Goal: Complete application form: Complete application form

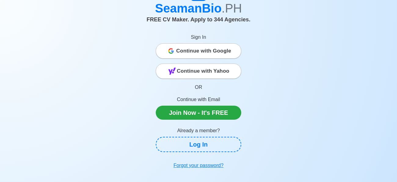
scroll to position [31, 0]
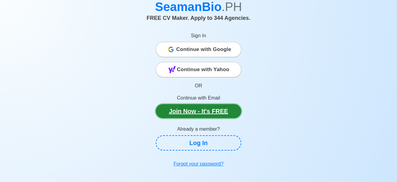
click at [227, 105] on link "Join Now - It's FREE" at bounding box center [198, 111] width 85 height 14
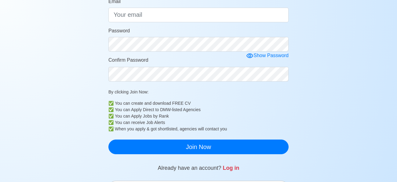
scroll to position [246, 0]
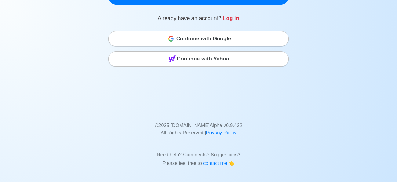
click at [236, 36] on div "Continue with Google" at bounding box center [198, 39] width 179 height 12
click at [208, 40] on span "Continue with Google" at bounding box center [203, 39] width 55 height 12
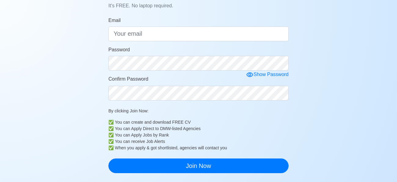
scroll to position [0, 0]
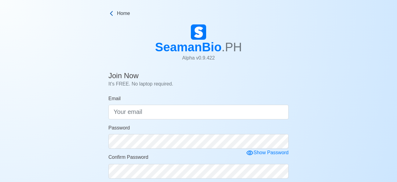
click at [110, 12] on icon at bounding box center [111, 13] width 6 height 6
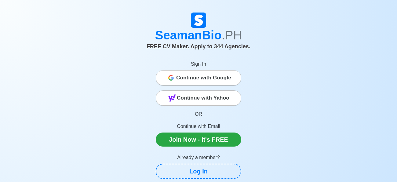
scroll to position [3, 0]
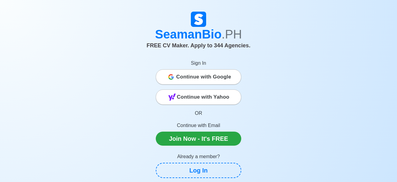
click at [210, 78] on span "Continue with Google" at bounding box center [203, 77] width 55 height 12
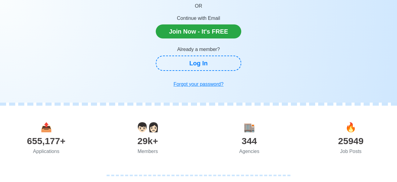
scroll to position [107, 0]
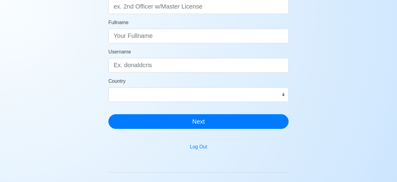
scroll to position [67, 0]
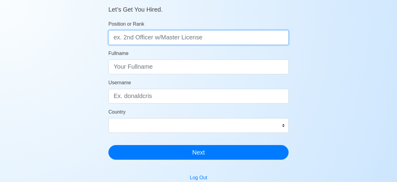
click at [128, 36] on input "Position or Rank" at bounding box center [198, 37] width 180 height 15
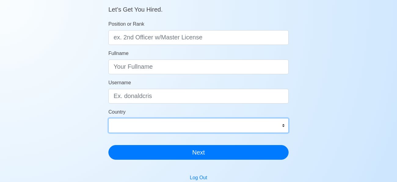
click at [282, 123] on select "Afghanistan Åland Islands Albania Algeria American Samoa Andorra Angola Anguill…" at bounding box center [198, 125] width 180 height 15
click at [281, 124] on select "Afghanistan Åland Islands Albania Algeria American Samoa Andorra Angola Anguill…" at bounding box center [198, 125] width 180 height 15
click at [285, 126] on select "Afghanistan Åland Islands Albania Algeria American Samoa Andorra Angola Anguill…" at bounding box center [198, 125] width 180 height 15
click at [282, 124] on select "Afghanistan Åland Islands Albania Algeria American Samoa Andorra Angola Anguill…" at bounding box center [198, 125] width 180 height 15
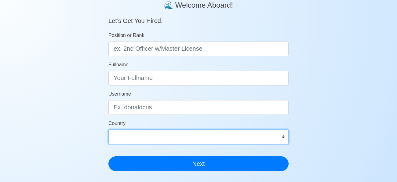
scroll to position [52, 0]
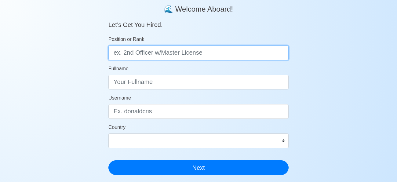
click at [202, 55] on input "Position or Rank" at bounding box center [198, 52] width 180 height 15
type input "Messman"
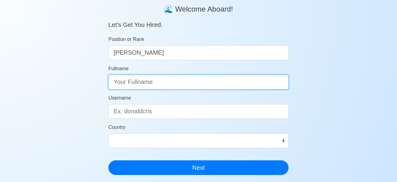
click at [183, 85] on input "Fullname" at bounding box center [198, 82] width 180 height 15
type input "Harris Figueroa"
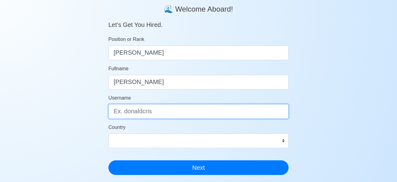
click at [172, 111] on input "Username" at bounding box center [198, 111] width 180 height 15
type input "Harris"
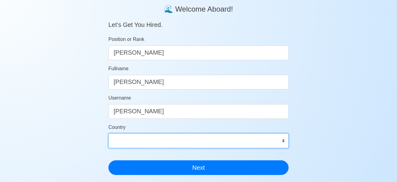
click at [216, 141] on select "Afghanistan Åland Islands Albania Algeria American Samoa Andorra Angola Anguill…" at bounding box center [198, 140] width 180 height 15
select select "PH"
click at [108, 133] on select "Afghanistan Åland Islands Albania Algeria American Samoa Andorra Angola Anguill…" at bounding box center [198, 140] width 180 height 15
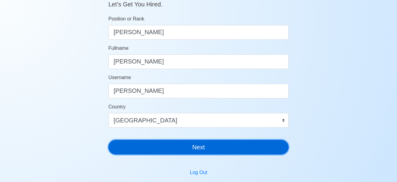
click at [224, 142] on button "Next" at bounding box center [198, 147] width 180 height 15
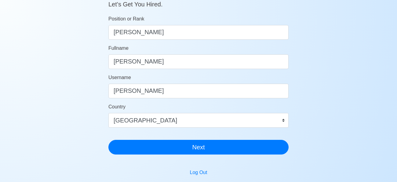
scroll to position [7, 0]
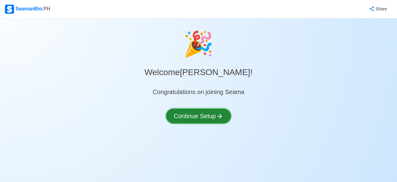
click at [220, 119] on button "Continue Setup" at bounding box center [198, 116] width 65 height 15
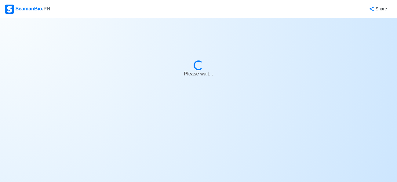
select select "Visible for Hiring"
select select "PH"
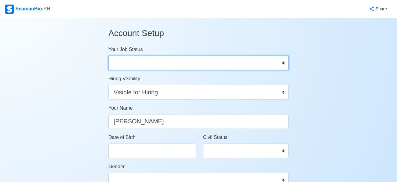
click at [262, 62] on select "Onboard Actively Looking for Job Not Looking for Job" at bounding box center [198, 63] width 180 height 15
select select "Actively Looking for Job"
click at [108, 56] on select "Onboard Actively Looking for Job Not Looking for Job" at bounding box center [198, 63] width 180 height 15
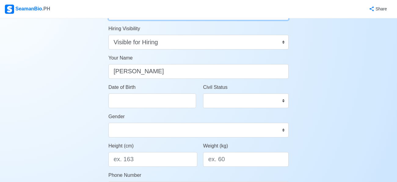
scroll to position [63, 0]
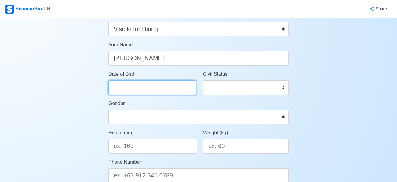
click at [179, 89] on input "Date of Birth" at bounding box center [152, 87] width 88 height 15
select select "****"
select select "******"
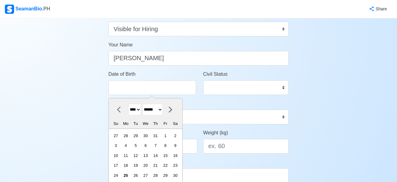
click at [131, 110] on select "**** **** **** **** **** **** **** **** **** **** **** **** **** **** **** ****…" at bounding box center [134, 110] width 13 height 12
select select "****"
click at [128, 104] on select "**** **** **** **** **** **** **** **** **** **** **** **** **** **** **** ****…" at bounding box center [134, 110] width 13 height 12
click at [160, 106] on select "******* ******** ***** ***** *** **** **** ****** ********* ******* ******** **…" at bounding box center [152, 110] width 20 height 12
select select "********"
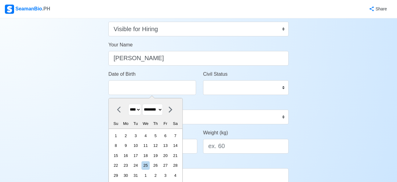
click at [143, 104] on select "******* ******** ***** ***** *** **** **** ****** ********* ******* ******** **…" at bounding box center [152, 110] width 20 height 12
click at [149, 164] on div "22" at bounding box center [145, 165] width 8 height 8
type input "12/22/1993"
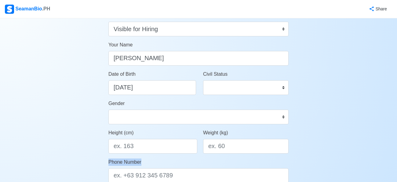
click at [149, 164] on div "Phone Number" at bounding box center [198, 170] width 180 height 24
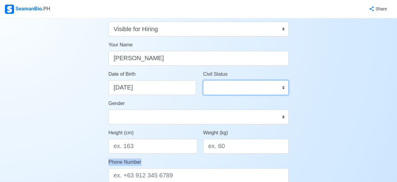
click at [238, 84] on select "Single Married Widowed Separated" at bounding box center [245, 87] width 85 height 15
select select "Single"
click at [203, 80] on select "Single Married Widowed Separated" at bounding box center [245, 87] width 85 height 15
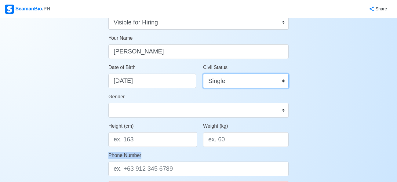
scroll to position [97, 0]
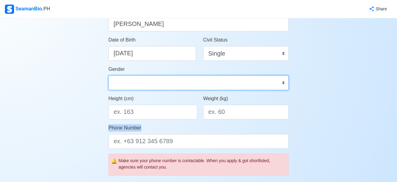
click at [165, 79] on select "Male Female" at bounding box center [198, 82] width 180 height 15
click at [175, 82] on select "Male Female" at bounding box center [198, 82] width 180 height 15
select select "[DEMOGRAPHIC_DATA]"
click at [108, 75] on select "Male Female" at bounding box center [198, 82] width 180 height 15
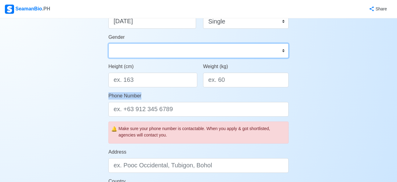
scroll to position [131, 0]
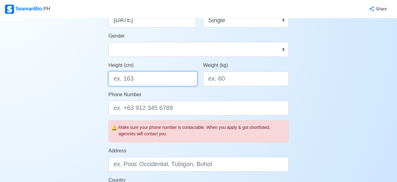
click at [144, 78] on input "Height (cm)" at bounding box center [152, 78] width 89 height 15
type input "173.7"
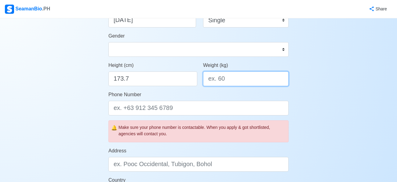
click at [239, 81] on input "Weight (kg)" at bounding box center [245, 78] width 85 height 15
type input "78"
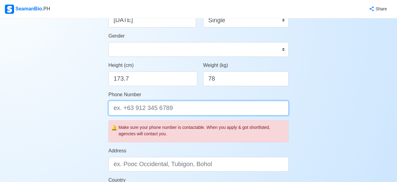
click at [185, 109] on input "Phone Number" at bounding box center [198, 108] width 180 height 15
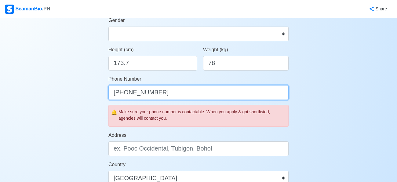
scroll to position [155, 0]
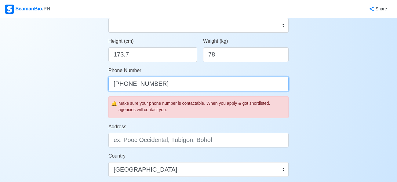
type input "[PHONE_NUMBER]"
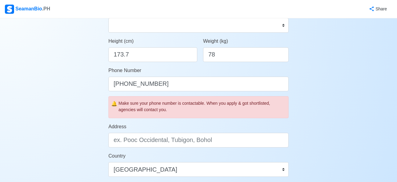
click at [225, 117] on div "🔔 Make sure your phone number is contactable. When you apply & got shortlisted,…" at bounding box center [198, 107] width 180 height 22
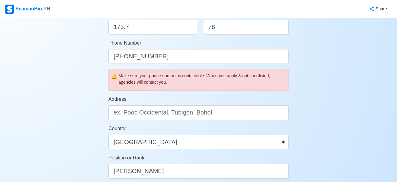
scroll to position [191, 0]
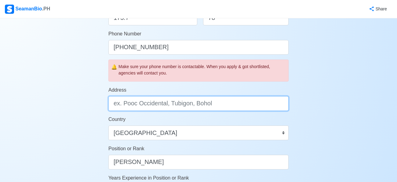
click at [154, 103] on input "Address" at bounding box center [198, 103] width 180 height 15
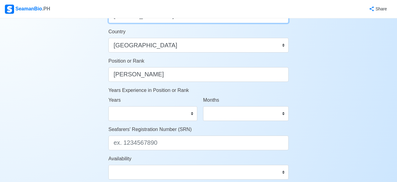
scroll to position [282, 0]
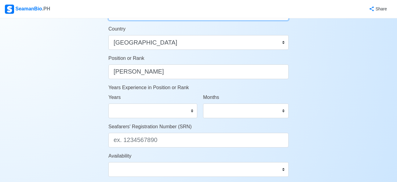
type input "20 Looban St., Pinagbakahan, Malolos, Bulacan"
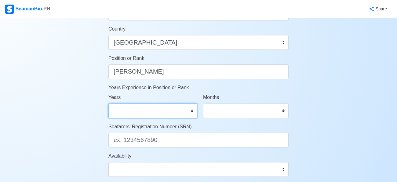
click at [169, 113] on select "0 1 2 3 4 5 6 7 8 9 10 11 12 13 14 15 16 17 18 19 20 21 22 23 24 25 26 27 28 29…" at bounding box center [152, 110] width 89 height 15
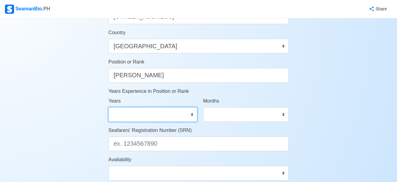
scroll to position [275, 0]
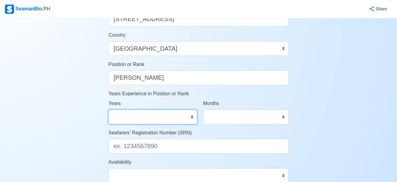
click at [180, 116] on select "0 1 2 3 4 5 6 7 8 9 10 11 12 13 14 15 16 17 18 19 20 21 22 23 24 25 26 27 28 29…" at bounding box center [152, 117] width 89 height 15
select select "0"
click at [108, 110] on select "0 1 2 3 4 5 6 7 8 9 10 11 12 13 14 15 16 17 18 19 20 21 22 23 24 25 26 27 28 29…" at bounding box center [152, 117] width 89 height 15
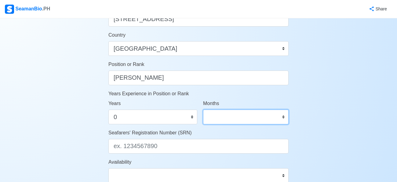
click at [242, 118] on select "0 1 2 3 4 5 6 7 8 9 10 11" at bounding box center [245, 117] width 85 height 15
select select "0"
click at [203, 110] on select "0 1 2 3 4 5 6 7 8 9 10 11" at bounding box center [245, 117] width 85 height 15
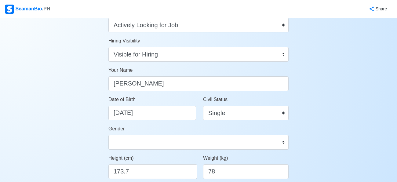
scroll to position [11, 0]
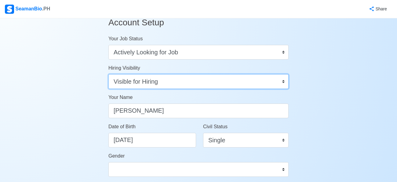
click at [241, 77] on select "Visible for Hiring Not Visible for Hiring" at bounding box center [198, 81] width 180 height 15
click at [241, 78] on select "Visible for Hiring Not Visible for Hiring" at bounding box center [198, 81] width 180 height 15
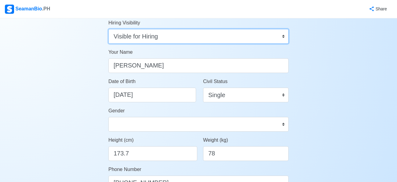
scroll to position [57, 0]
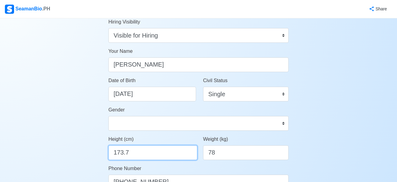
click at [138, 152] on input "173.7" at bounding box center [152, 152] width 89 height 15
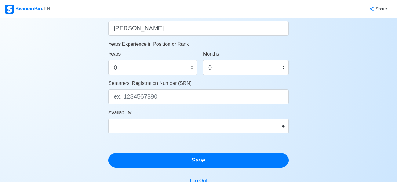
scroll to position [325, 0]
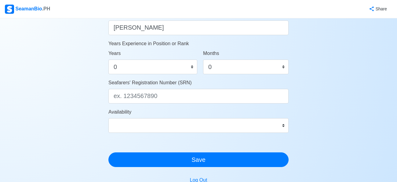
type input "173"
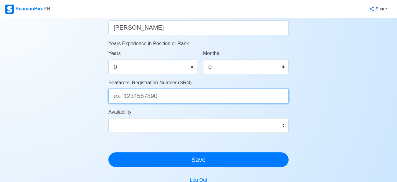
click at [150, 95] on input "Seafarers' Registration Number (SRN)" at bounding box center [198, 96] width 180 height 15
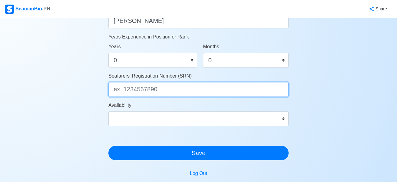
scroll to position [335, 0]
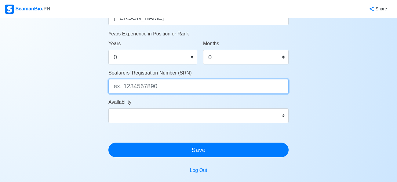
paste input "9312220132"
type input "9312220132"
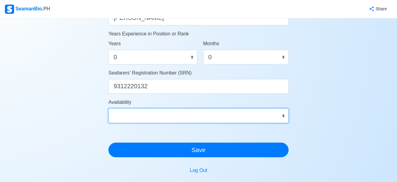
click at [139, 117] on select "Immediate Sep 2025 Oct 2025 Nov 2025 Dec 2025 Jan 2026 Feb 2026 Mar 2026 Apr 20…" at bounding box center [198, 115] width 180 height 15
select select "4102416000000"
click at [108, 108] on select "Immediate Sep 2025 Oct 2025 Nov 2025 Dec 2025 Jan 2026 Feb 2026 Mar 2026 Apr 20…" at bounding box center [198, 115] width 180 height 15
click at [147, 115] on select "Immediate Sep 2025 Oct 2025 Nov 2025 Dec 2025 Jan 2026 Feb 2026 Mar 2026 Apr 20…" at bounding box center [198, 115] width 180 height 15
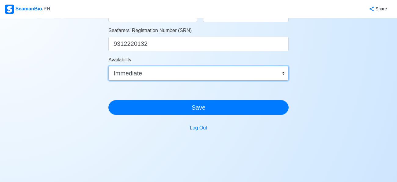
scroll to position [378, 0]
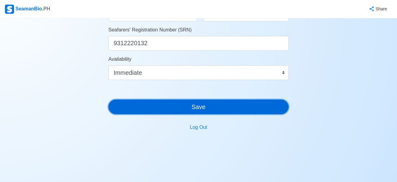
click at [171, 108] on button "Save" at bounding box center [198, 106] width 180 height 15
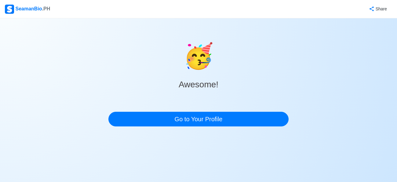
scroll to position [0, 0]
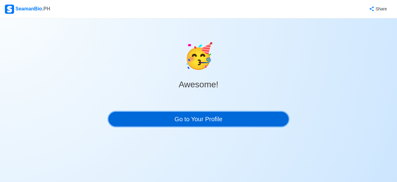
click at [176, 115] on link "Go to Your Profile" at bounding box center [198, 119] width 180 height 15
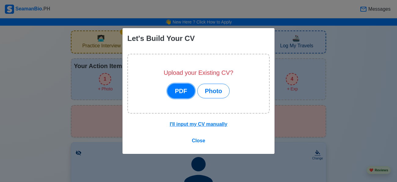
click at [182, 88] on button "PDF" at bounding box center [180, 91] width 27 height 15
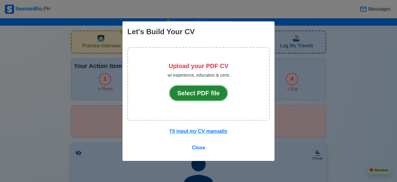
click at [186, 91] on button "Select PDF file" at bounding box center [199, 93] width 58 height 15
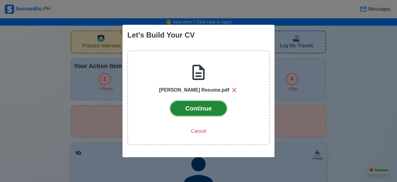
click at [215, 110] on button "Continue" at bounding box center [198, 108] width 56 height 15
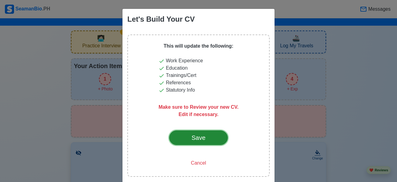
click at [207, 134] on div "Save" at bounding box center [198, 137] width 29 height 9
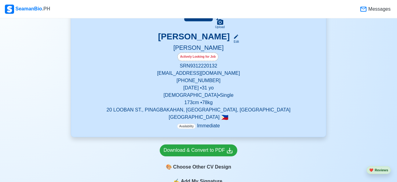
scroll to position [128, 0]
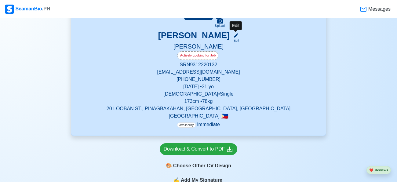
click at [236, 36] on icon at bounding box center [235, 35] width 5 height 5
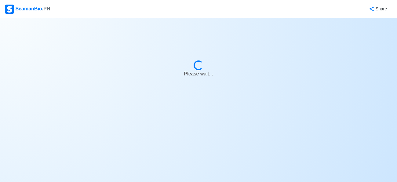
select select "Actively Looking for Job"
select select "Visible for Hiring"
select select "Single"
select select "Male"
select select "PH"
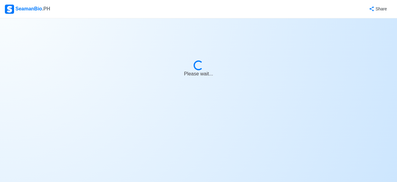
select select "4102416000000"
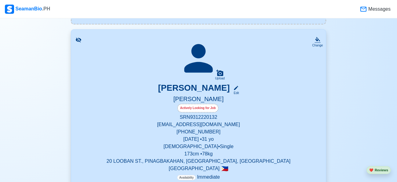
scroll to position [75, 0]
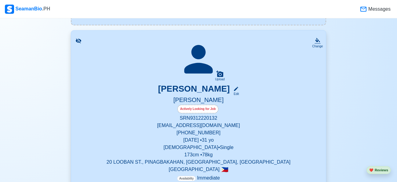
click at [212, 125] on p "[EMAIL_ADDRESS][DOMAIN_NAME]" at bounding box center [198, 125] width 240 height 7
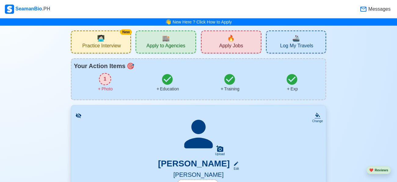
select select "Actively Looking for Job"
select select "Visible for Hiring"
select select "Single"
select select "[DEMOGRAPHIC_DATA]"
select select "PH"
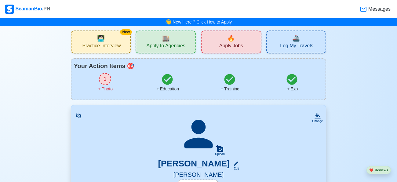
select select "4102416000000"
